Goal: Information Seeking & Learning: Learn about a topic

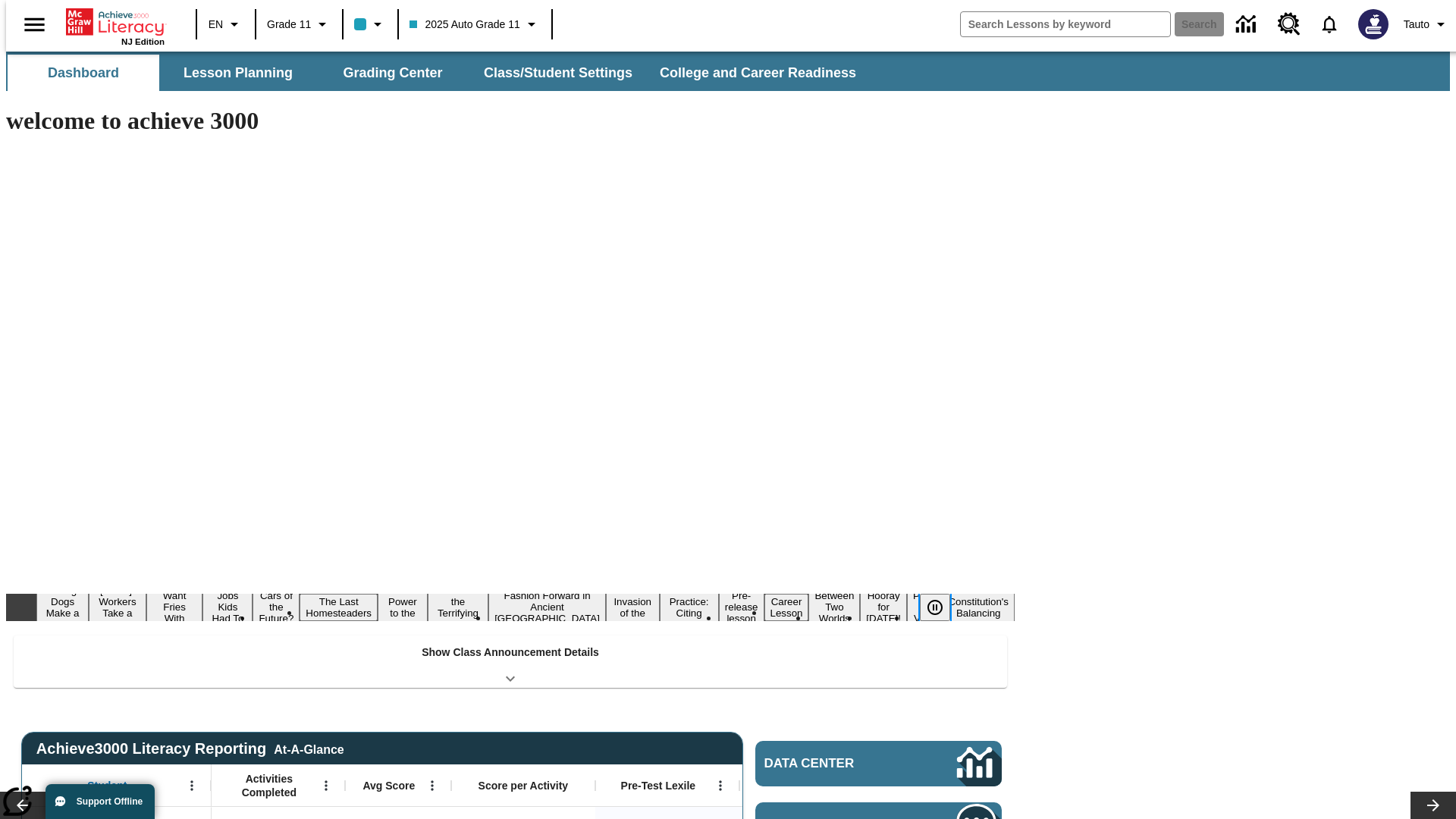
click at [941, 598] on icon "Pause" at bounding box center [935, 607] width 18 height 18
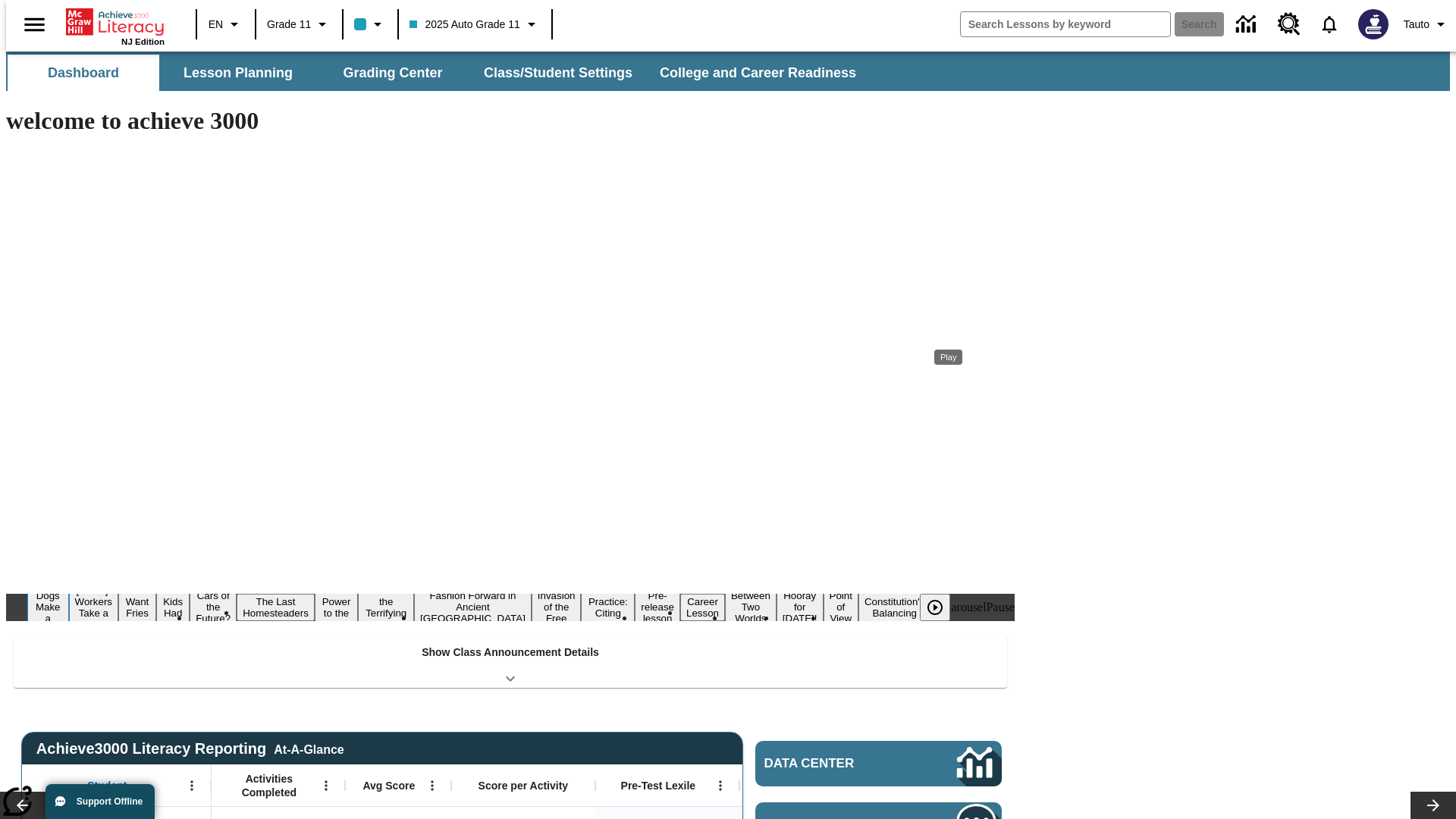
click at [69, 577] on button "Diving Dogs Make a Splash" at bounding box center [48, 607] width 41 height 60
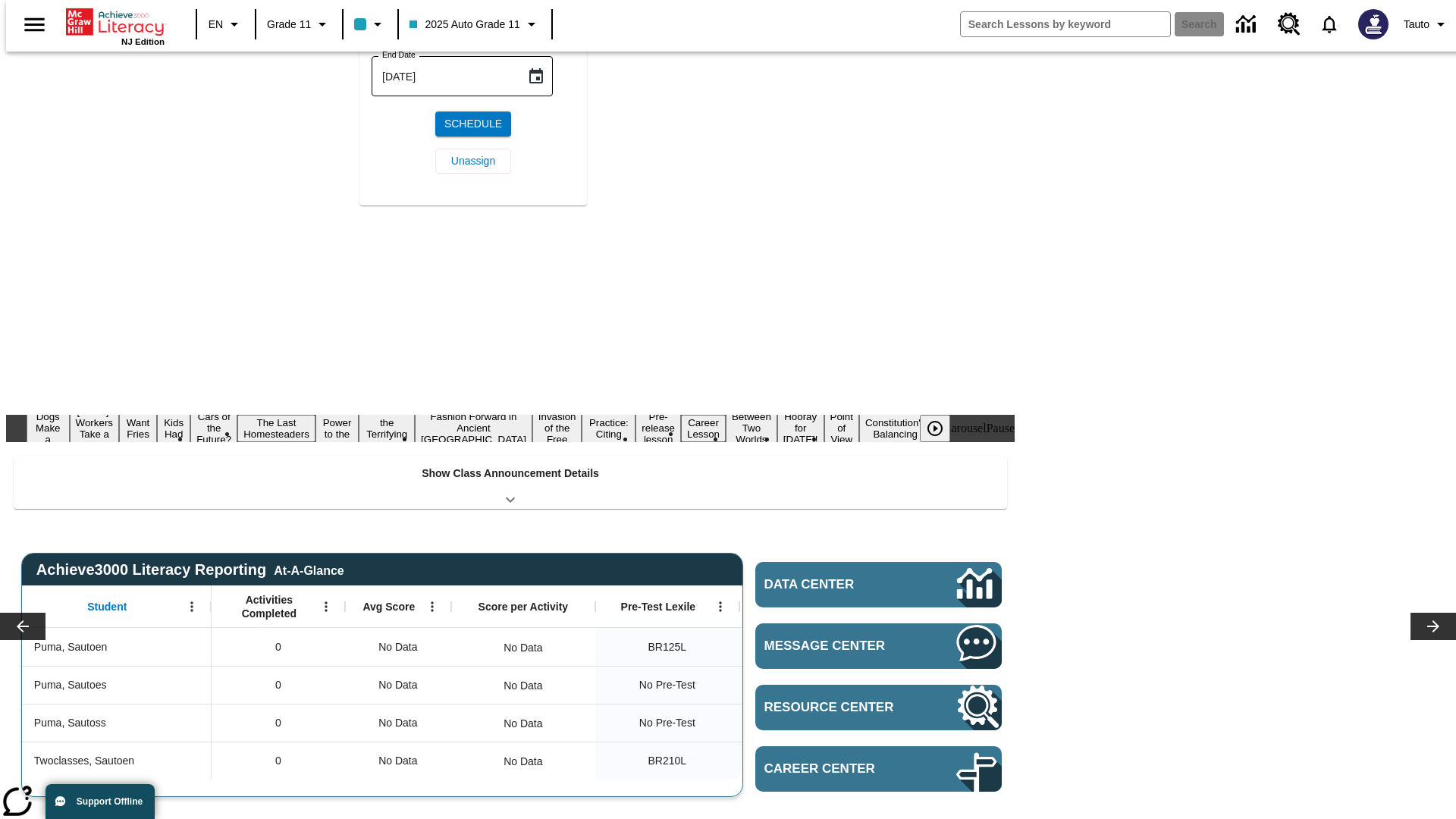
scroll to position [176, 0]
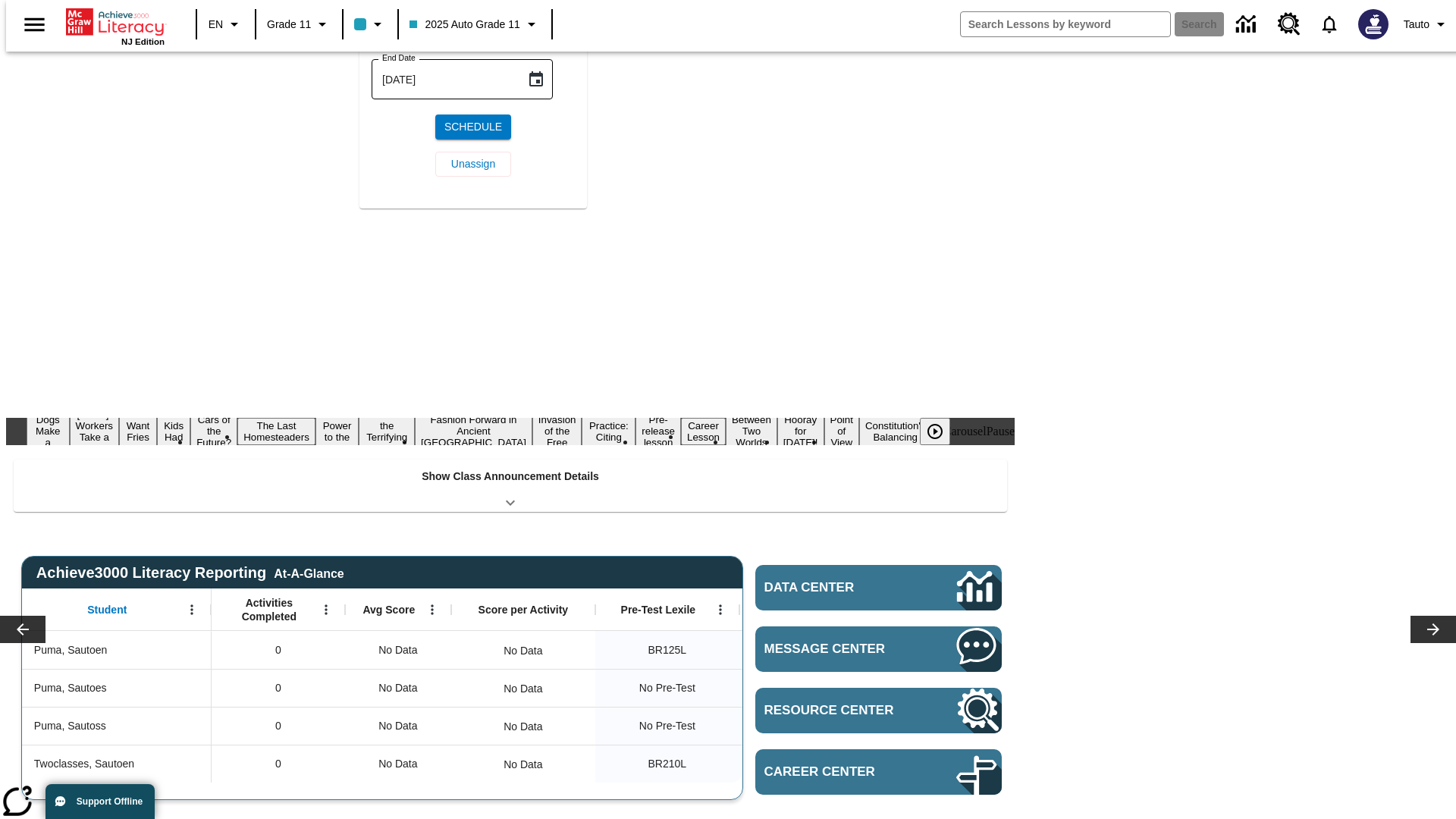
click at [541, 22] on icon "Choose date, selected date is Sep 1, 2025" at bounding box center [537, 15] width 14 height 15
